Goal: Find specific page/section: Find specific page/section

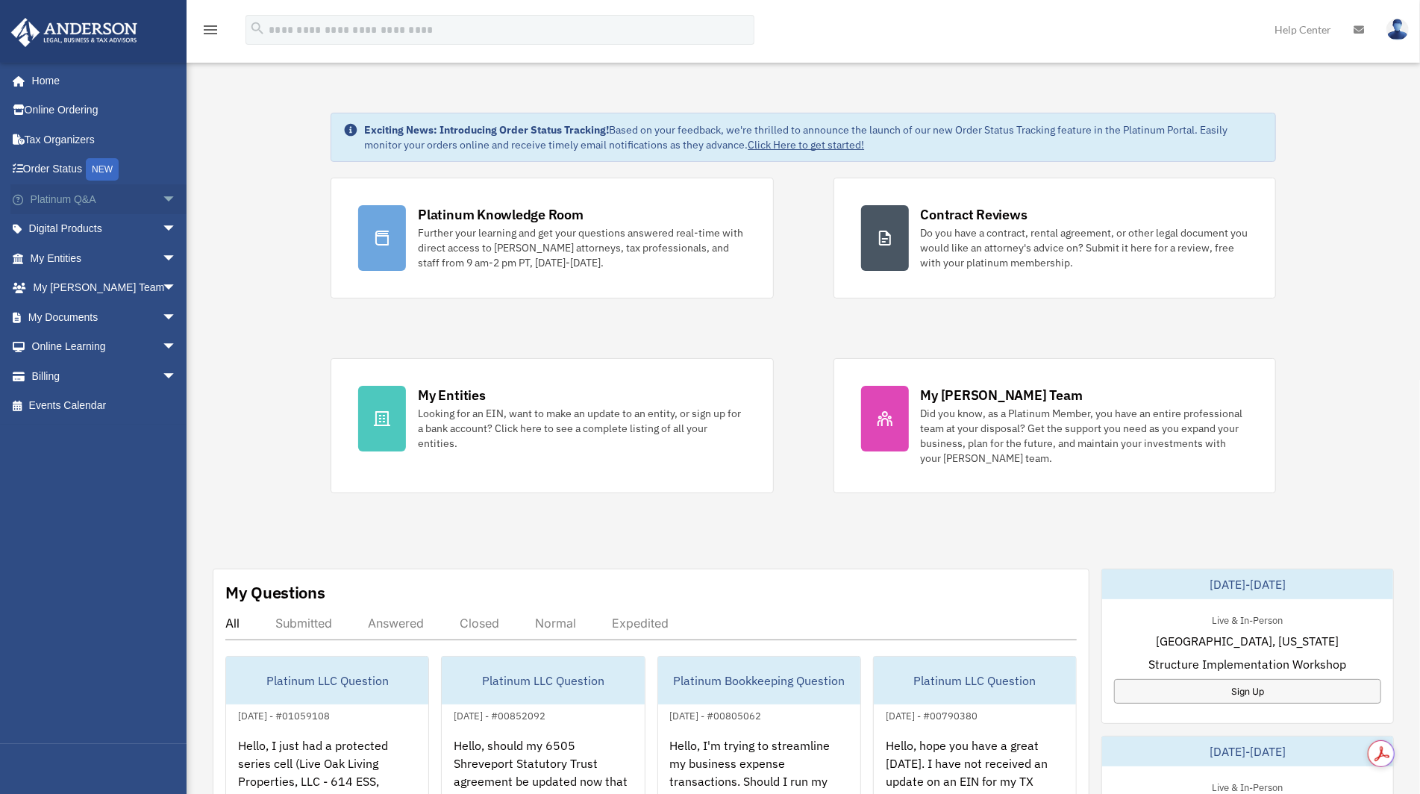
click at [162, 204] on span "arrow_drop_down" at bounding box center [177, 199] width 30 height 31
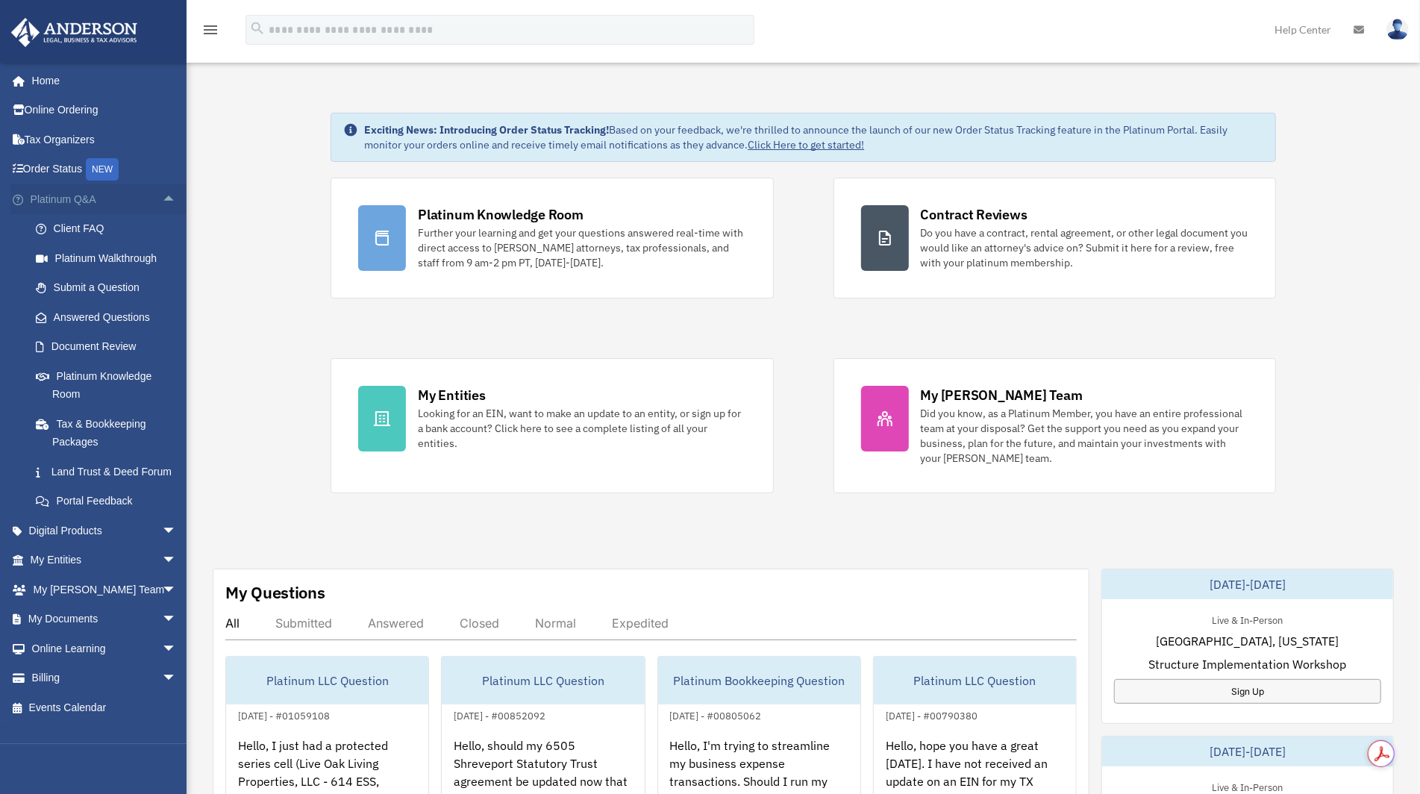
click at [162, 204] on span "arrow_drop_up" at bounding box center [177, 199] width 30 height 31
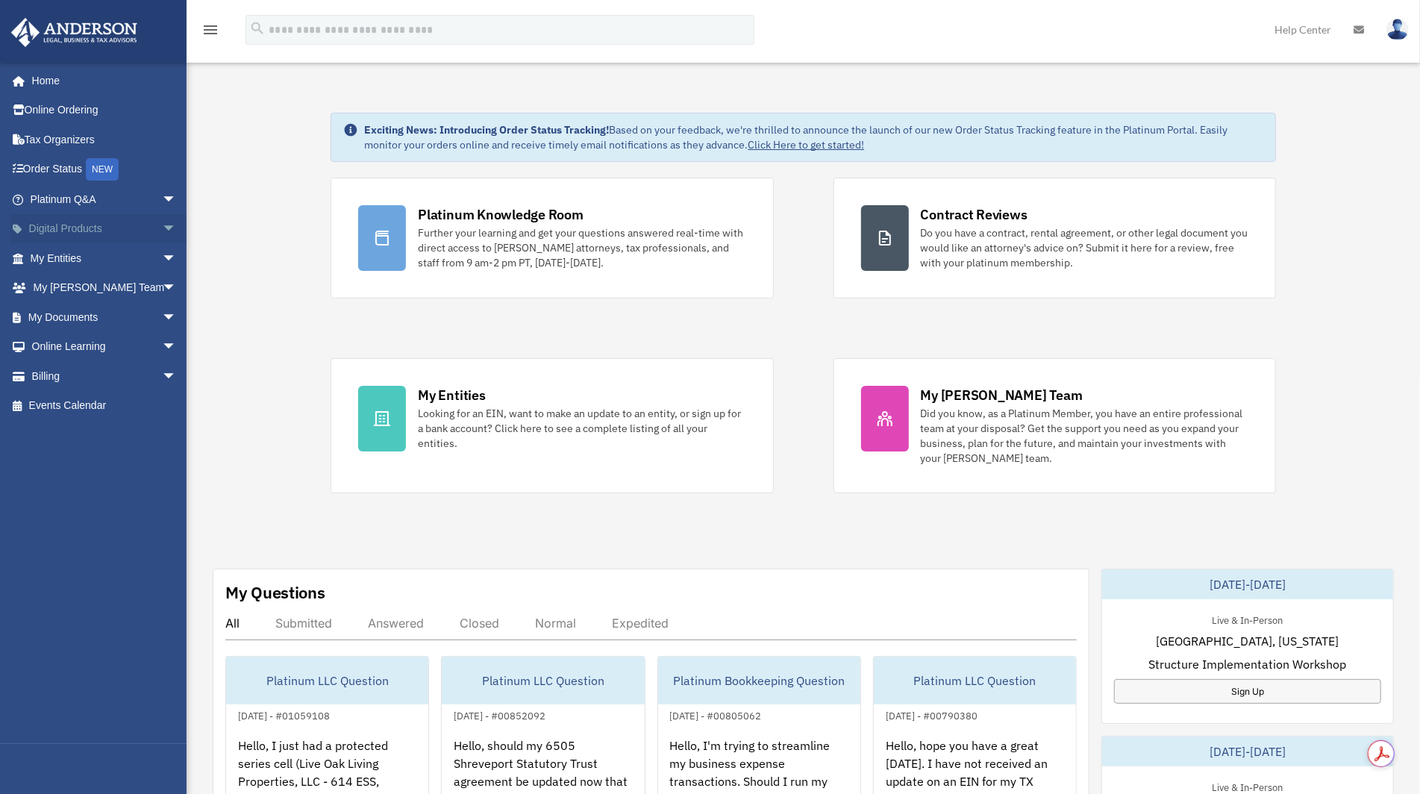
click at [163, 230] on span "arrow_drop_down" at bounding box center [177, 229] width 30 height 31
click at [163, 230] on span "arrow_drop_up" at bounding box center [177, 229] width 30 height 31
click at [166, 255] on span "arrow_drop_down" at bounding box center [177, 258] width 30 height 31
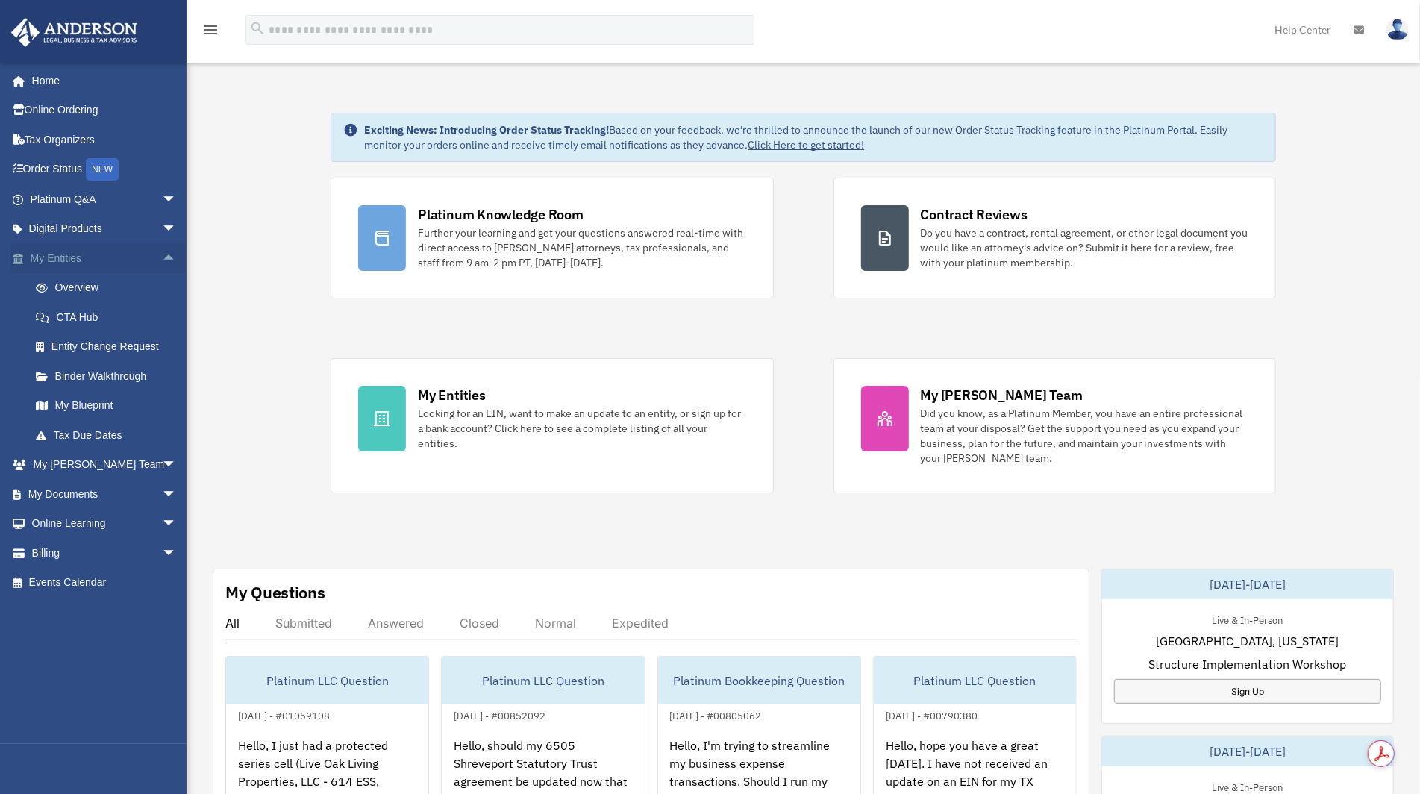
click at [166, 255] on span "arrow_drop_up" at bounding box center [177, 258] width 30 height 31
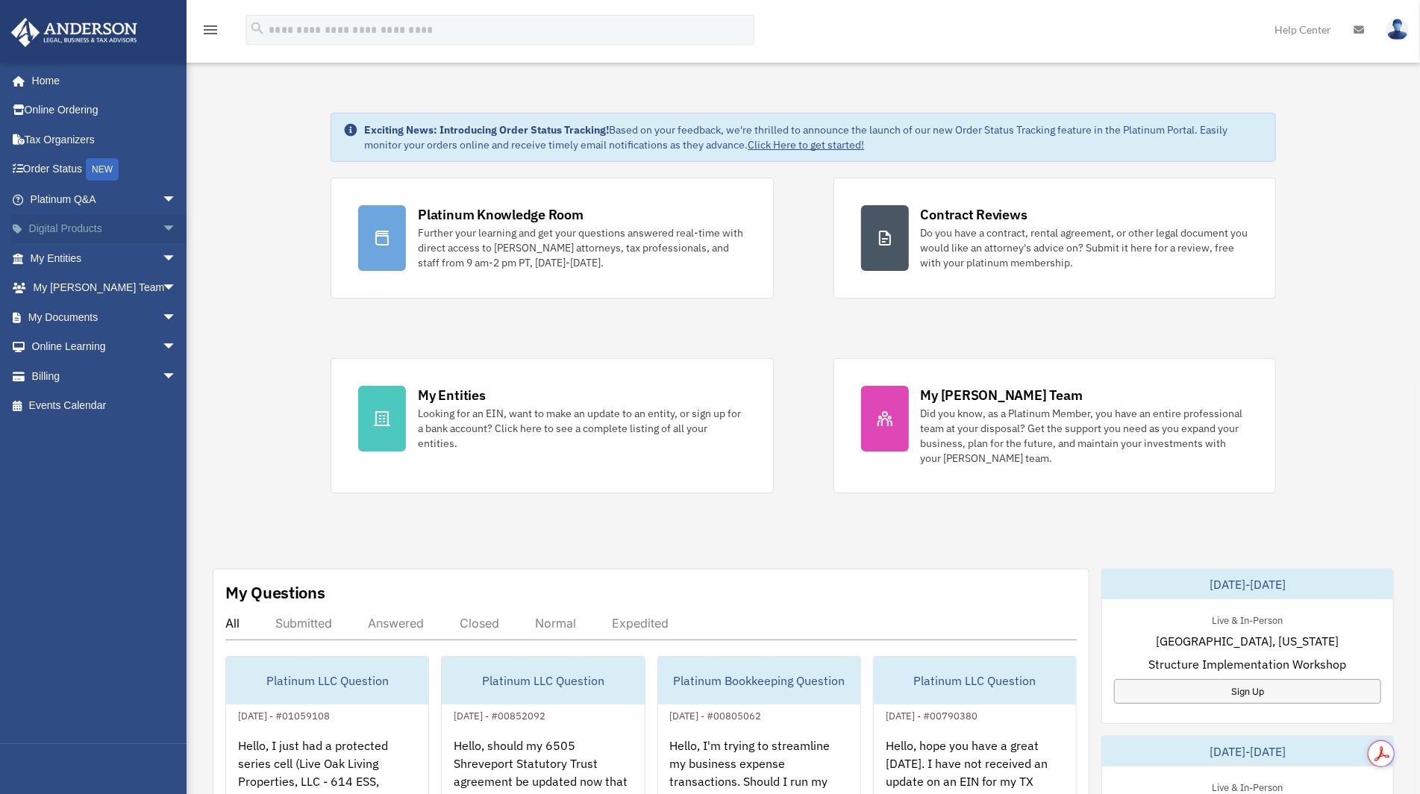
click at [163, 233] on span "arrow_drop_down" at bounding box center [177, 229] width 30 height 31
click at [163, 230] on span "arrow_drop_up" at bounding box center [177, 229] width 30 height 31
click at [162, 211] on span "arrow_drop_down" at bounding box center [177, 199] width 30 height 31
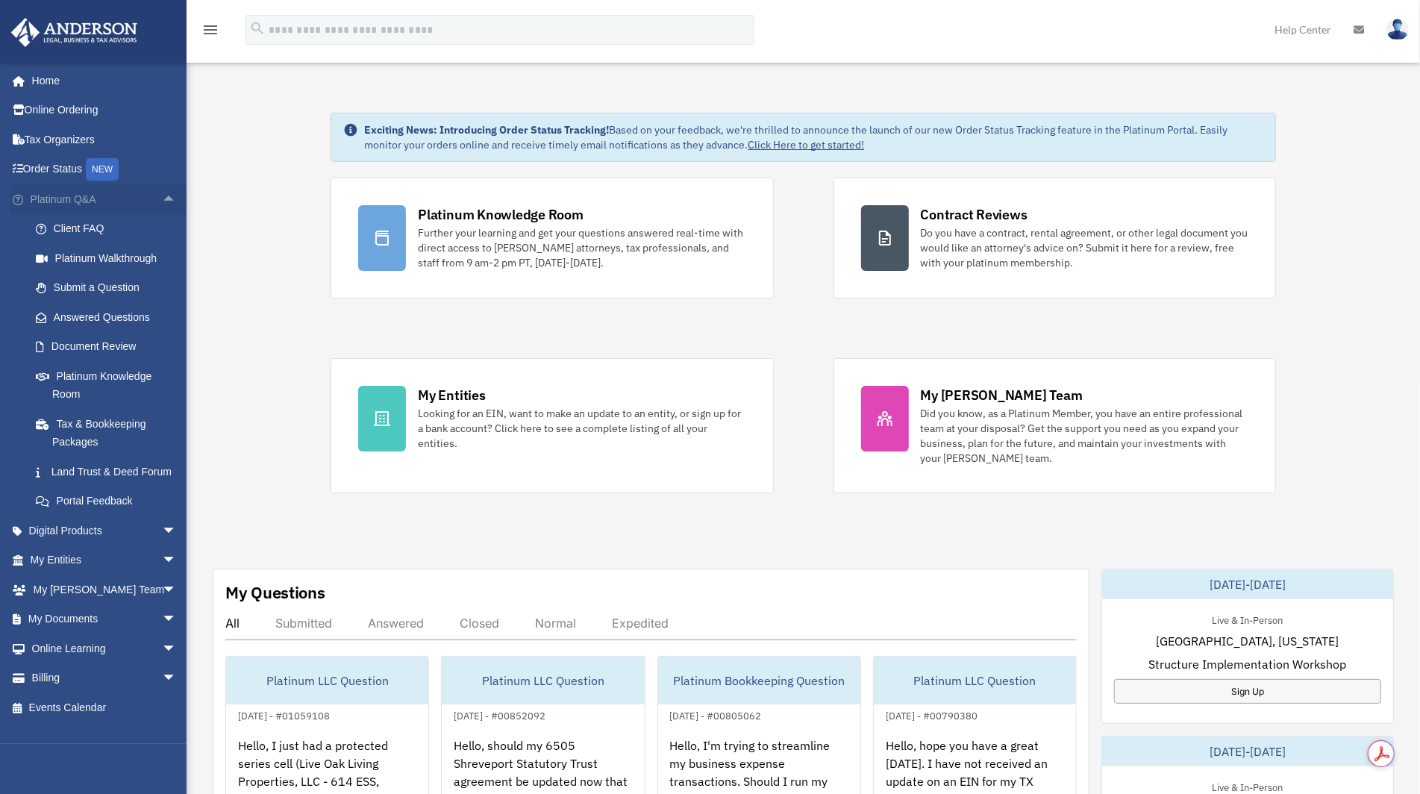
click at [162, 204] on span "arrow_drop_up" at bounding box center [177, 199] width 30 height 31
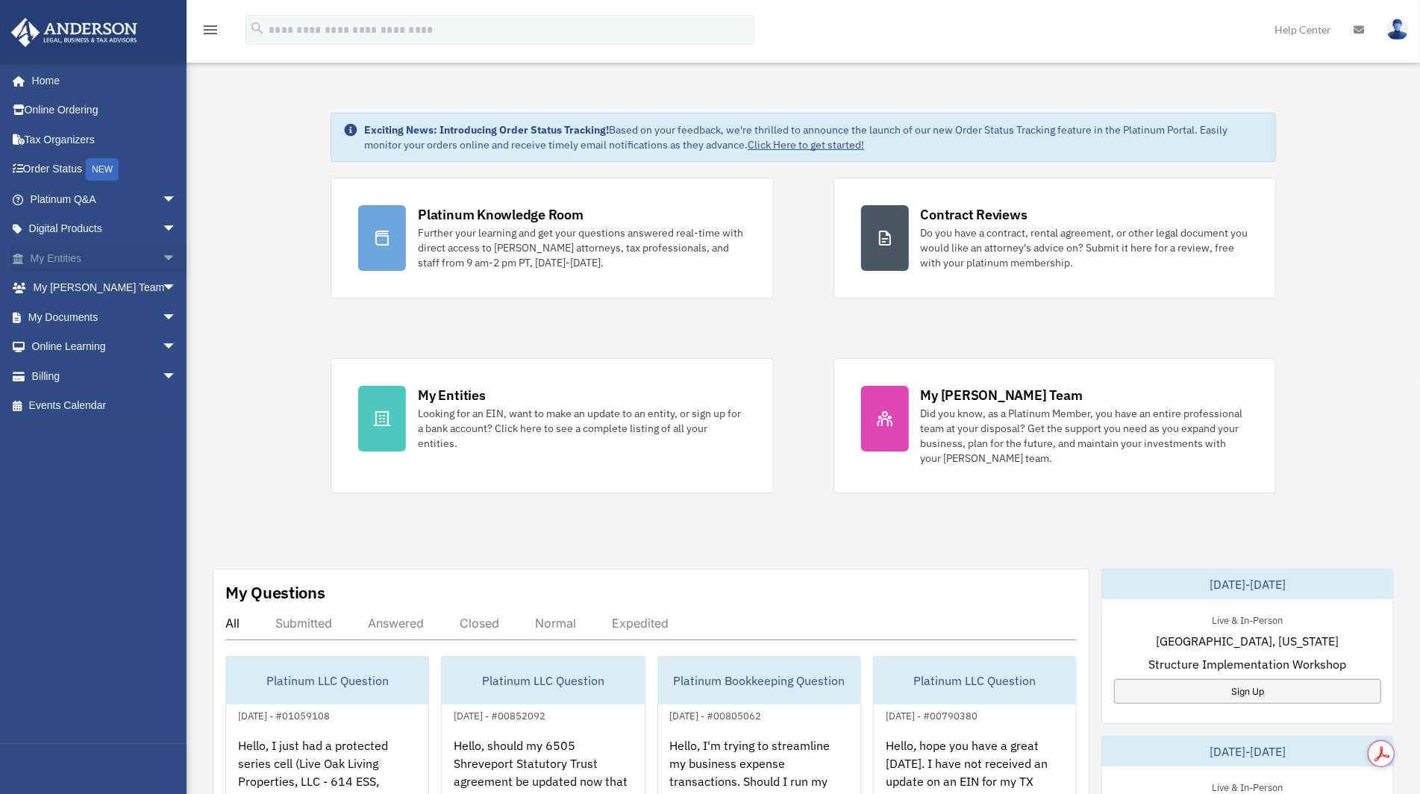
click at [162, 259] on span "arrow_drop_down" at bounding box center [177, 258] width 30 height 31
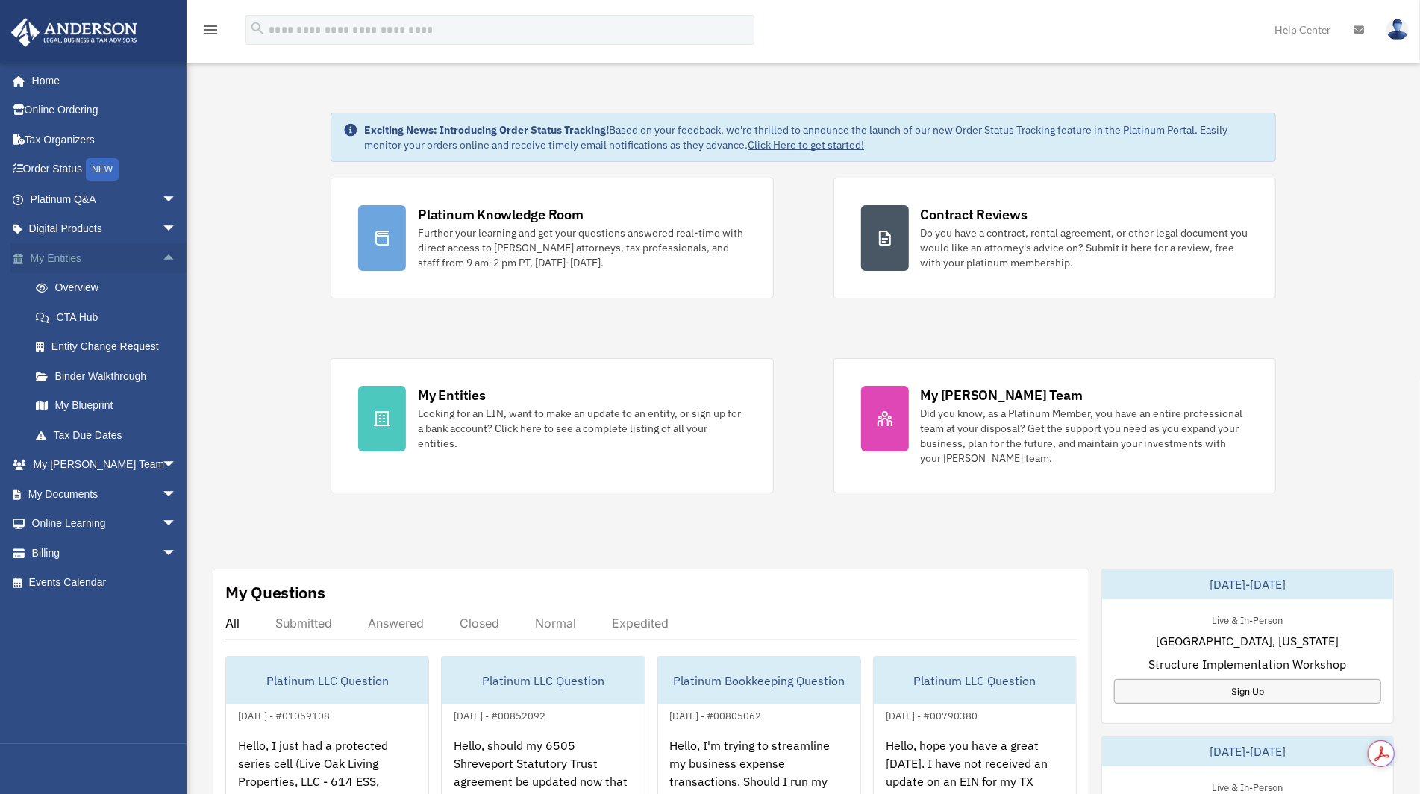
click at [162, 259] on span "arrow_drop_up" at bounding box center [177, 258] width 30 height 31
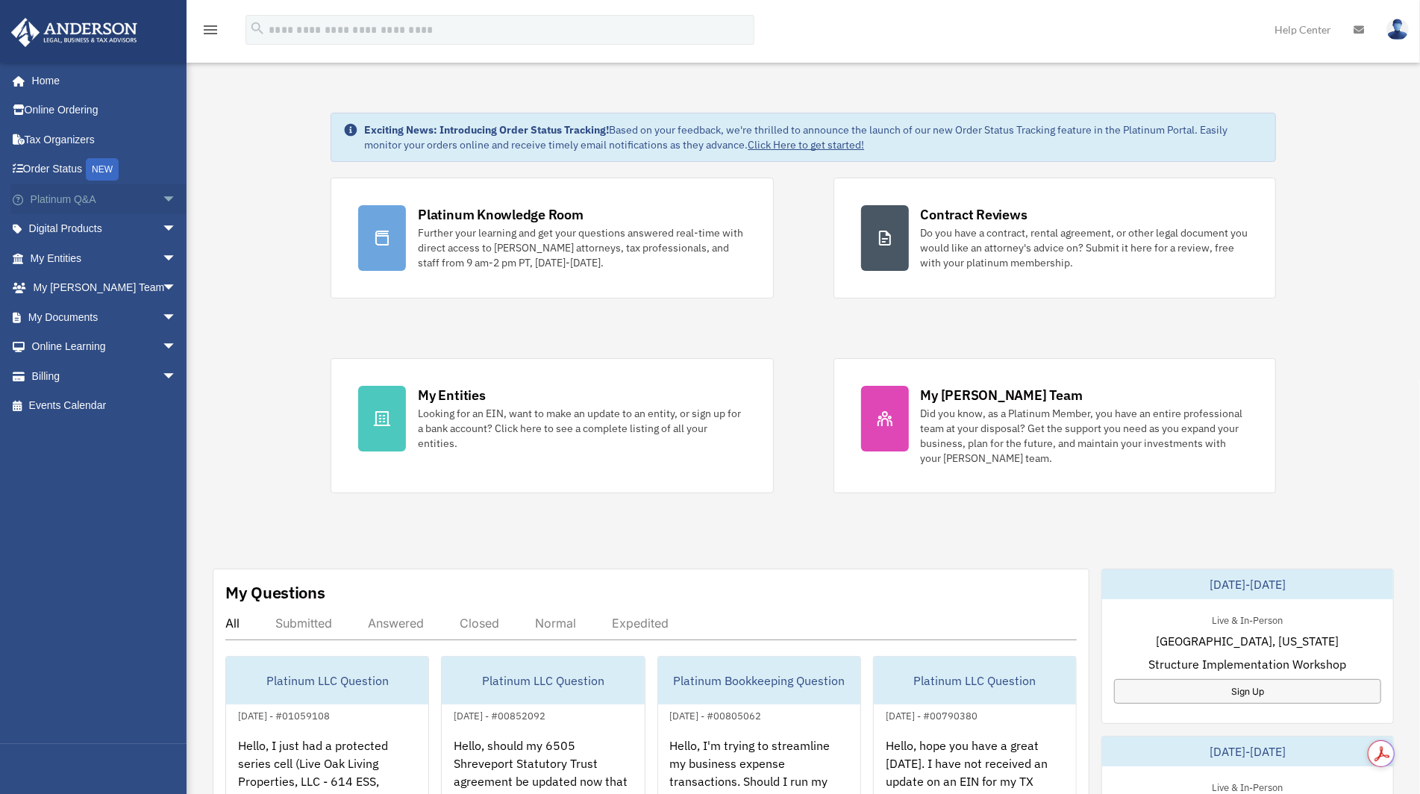
click at [162, 204] on span "arrow_drop_down" at bounding box center [177, 199] width 30 height 31
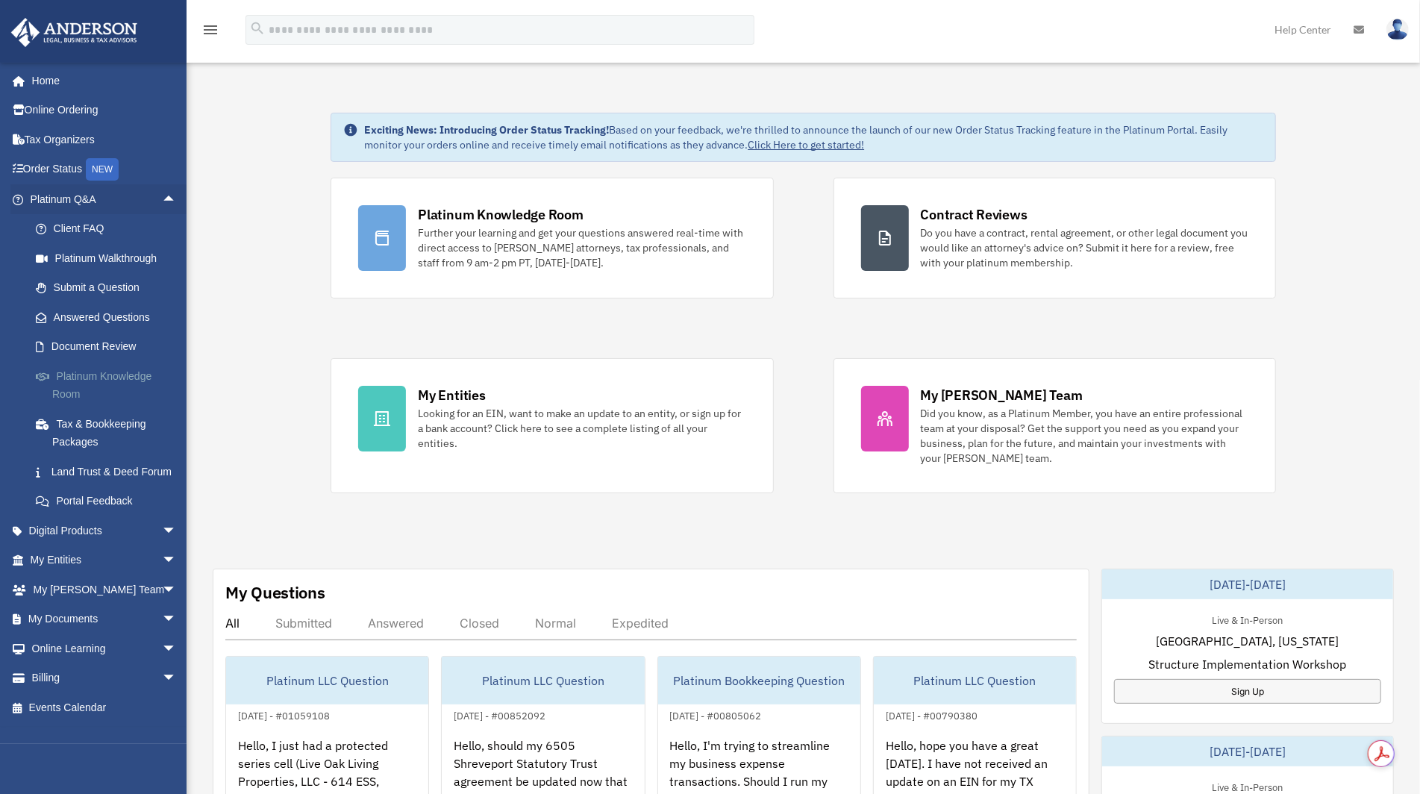
click at [135, 371] on link "Platinum Knowledge Room" at bounding box center [110, 385] width 178 height 48
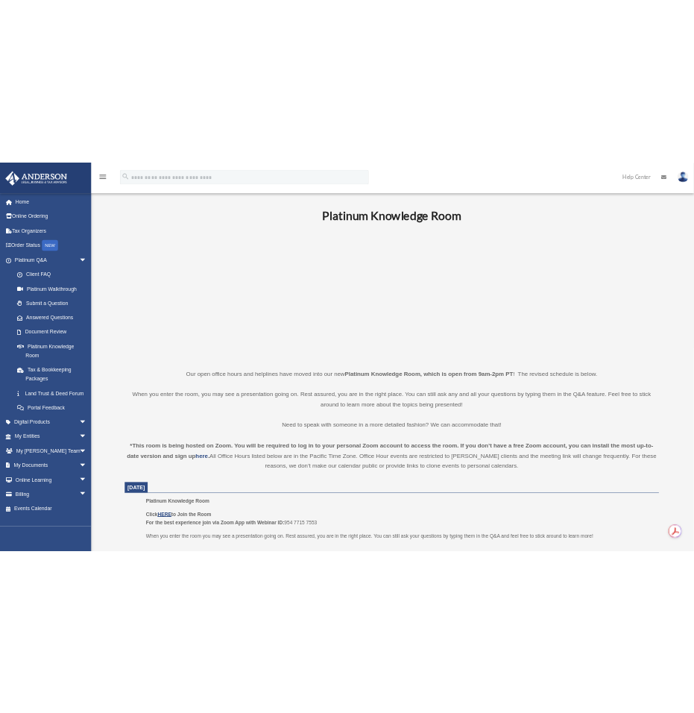
scroll to position [248, 0]
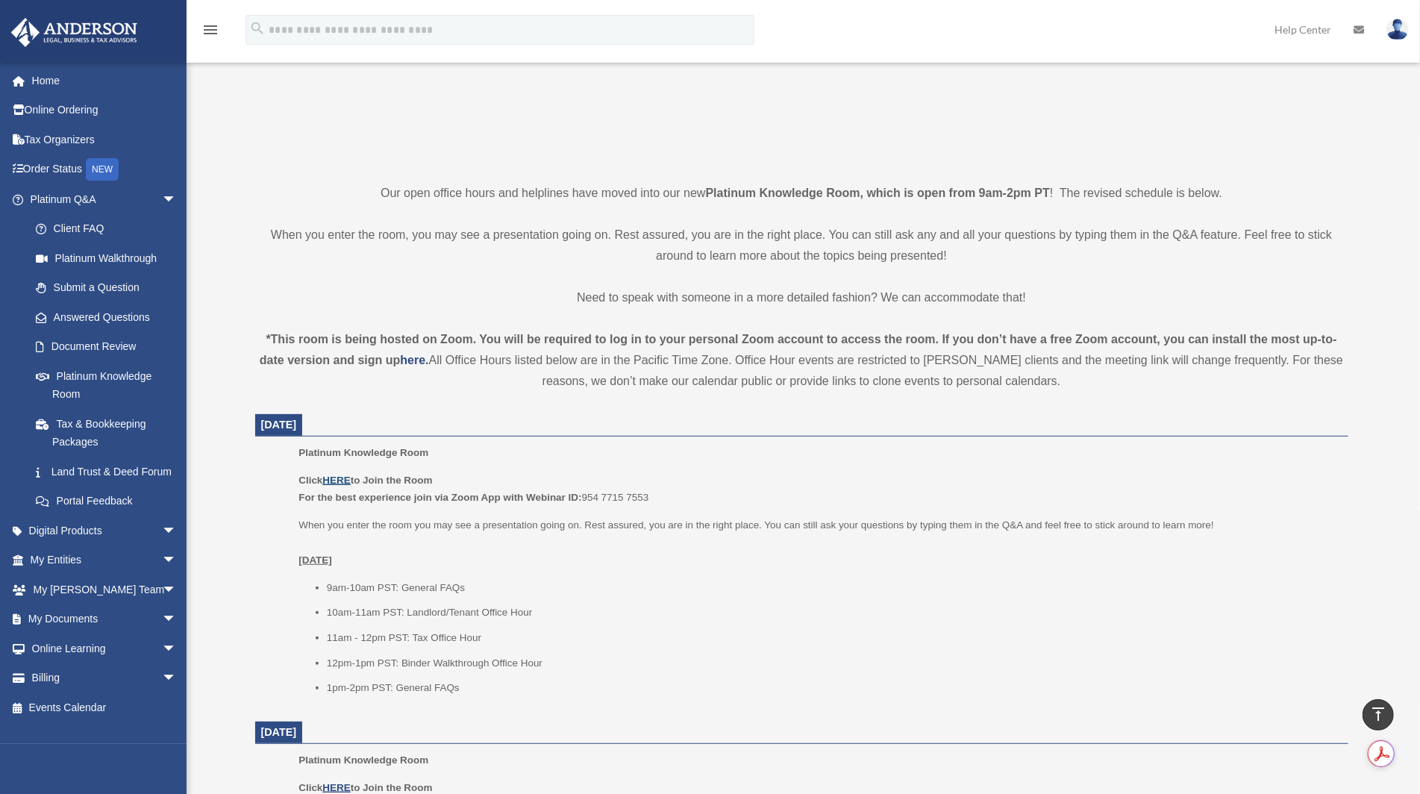
click at [338, 484] on u "HERE" at bounding box center [336, 479] width 28 height 11
